Goal: Consume media (video, audio): Consume media (video, audio)

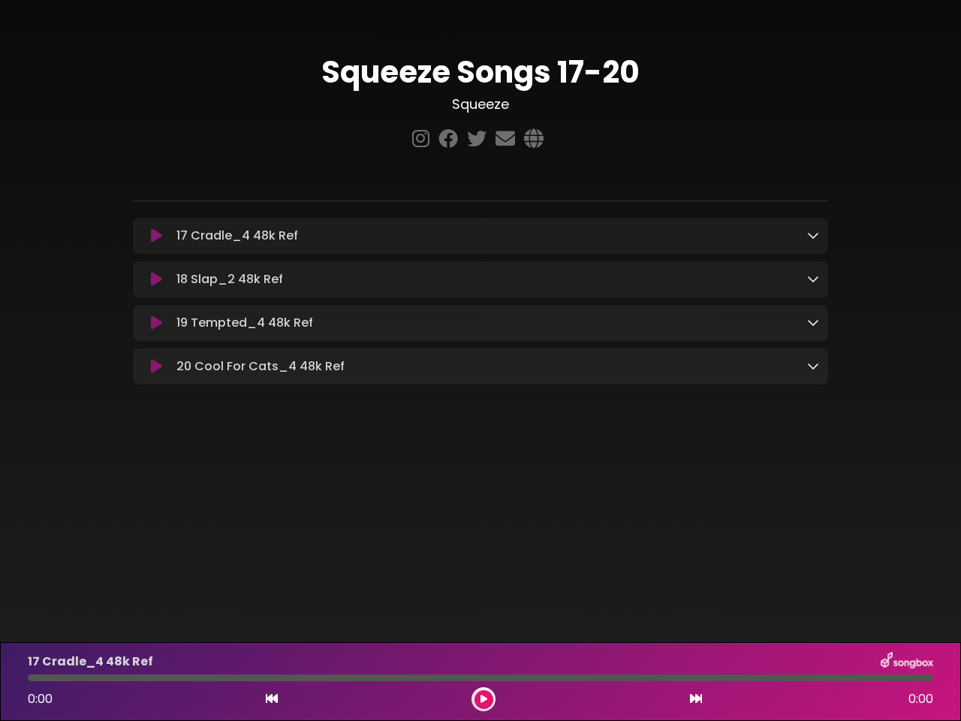
click at [156, 237] on icon at bounding box center [156, 235] width 11 height 15
click at [813, 236] on icon at bounding box center [813, 235] width 12 height 12
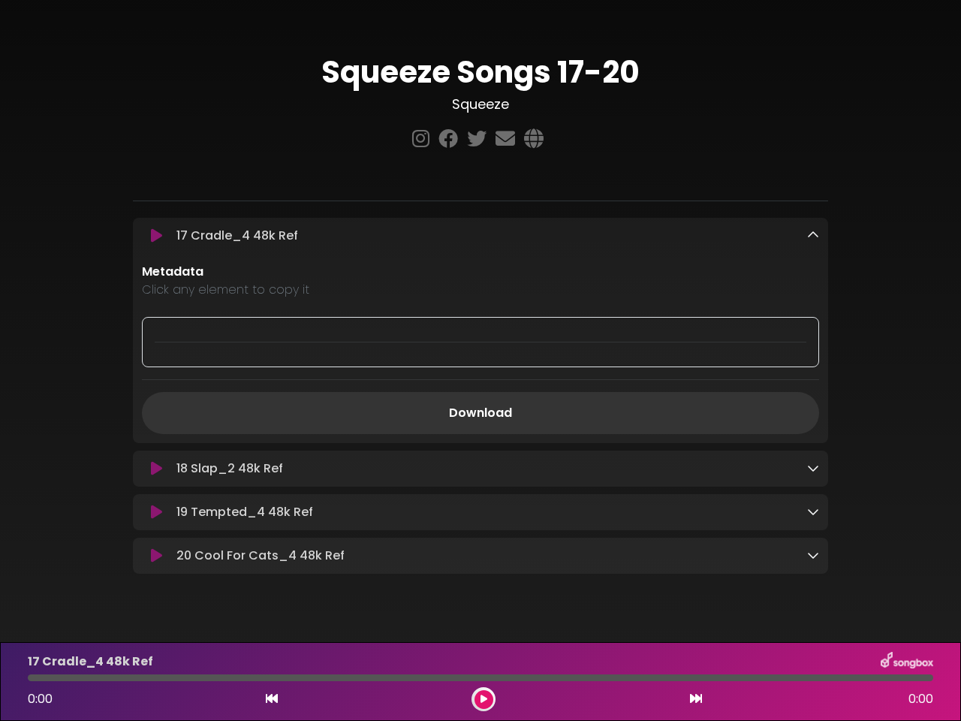
click at [156, 281] on p "Metadata" at bounding box center [480, 272] width 677 height 18
click at [813, 280] on p "Metadata" at bounding box center [480, 272] width 677 height 18
click at [156, 325] on div at bounding box center [480, 342] width 677 height 50
click at [813, 324] on div at bounding box center [480, 342] width 677 height 50
click at [156, 370] on div "Metadata Click any element to copy it Download" at bounding box center [480, 348] width 695 height 171
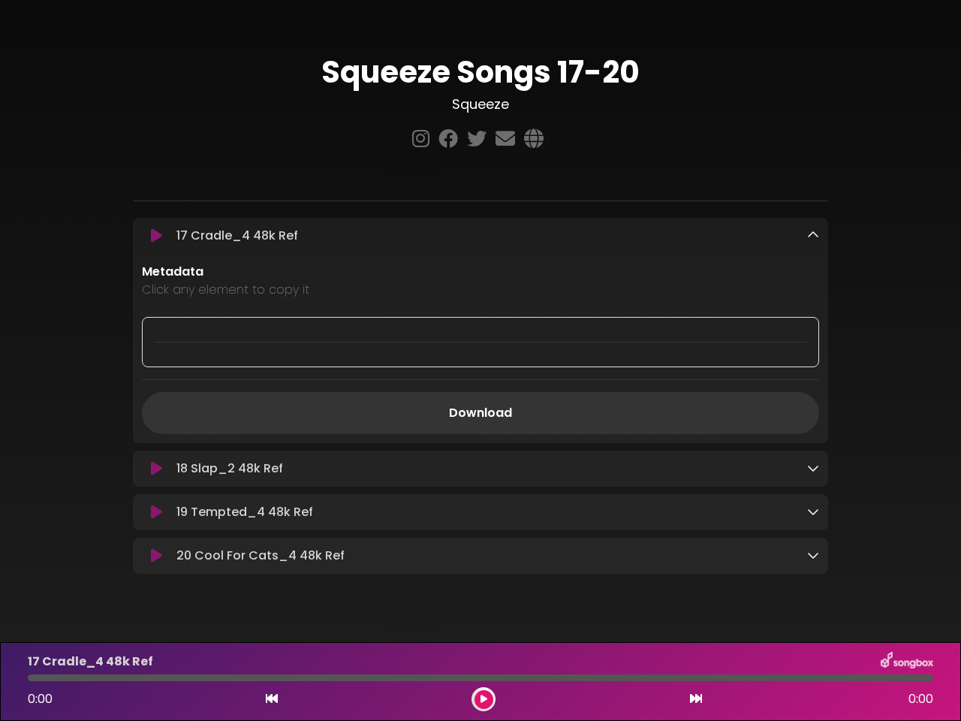
click at [813, 369] on div "Metadata Click any element to copy it Download" at bounding box center [480, 348] width 695 height 171
click at [272, 699] on icon at bounding box center [272, 698] width 12 height 12
click at [484, 699] on icon at bounding box center [484, 699] width 7 height 9
